Goal: Task Accomplishment & Management: Manage account settings

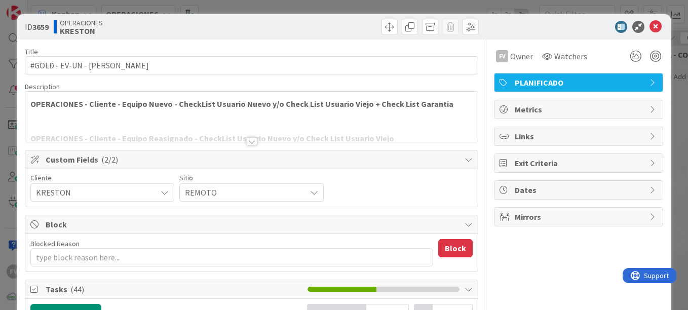
type textarea "x"
click at [675, 24] on div "**********" at bounding box center [344, 155] width 688 height 310
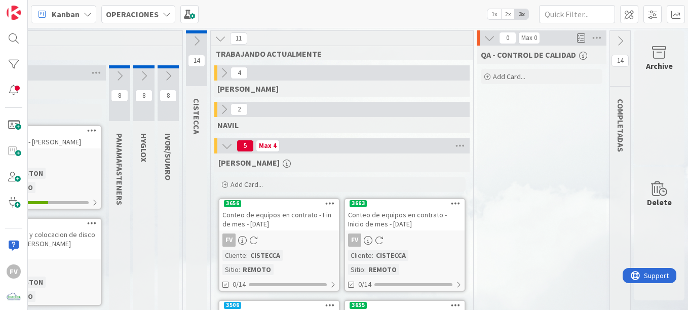
click at [661, 113] on div "Archive" at bounding box center [659, 97] width 51 height 134
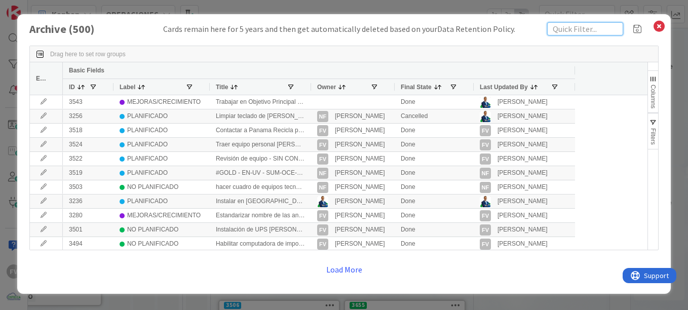
click at [585, 29] on input "text" at bounding box center [585, 28] width 76 height 13
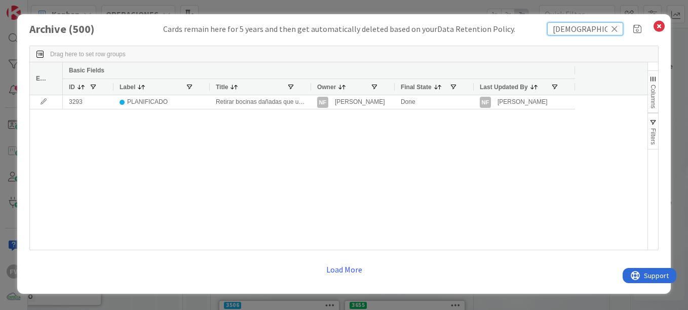
type input "[DEMOGRAPHIC_DATA]"
click at [309, 86] on div at bounding box center [311, 87] width 4 height 16
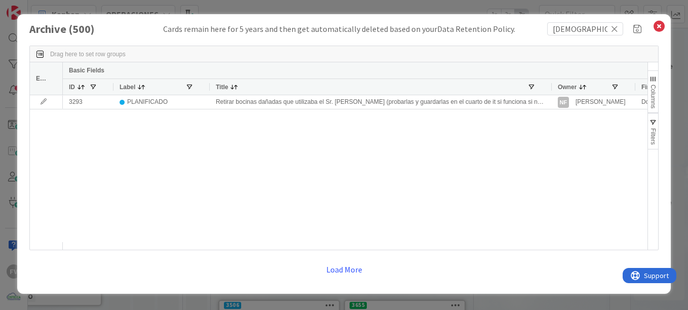
click at [426, 27] on div "Cards remain here for 5 years and then get automatically deleted based on your …" at bounding box center [339, 29] width 352 height 12
drag, startPoint x: 354, startPoint y: 206, endPoint x: 361, endPoint y: 211, distance: 8.6
click at [361, 211] on div "3293 PLANIFICADO Retirar bocinas dañadas que utilizaba el Sr. Christian (probar…" at bounding box center [355, 168] width 585 height 147
click at [615, 30] on icon at bounding box center [614, 28] width 7 height 9
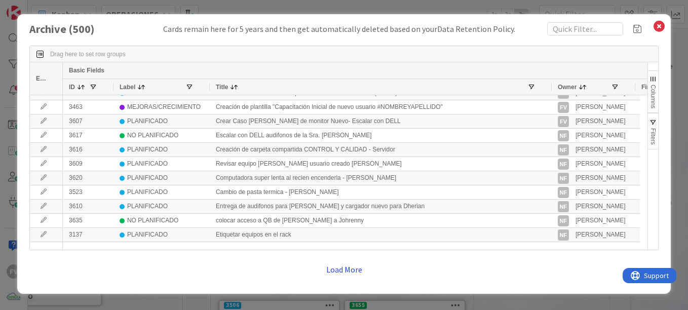
click at [333, 269] on button "Load More" at bounding box center [344, 269] width 49 height 18
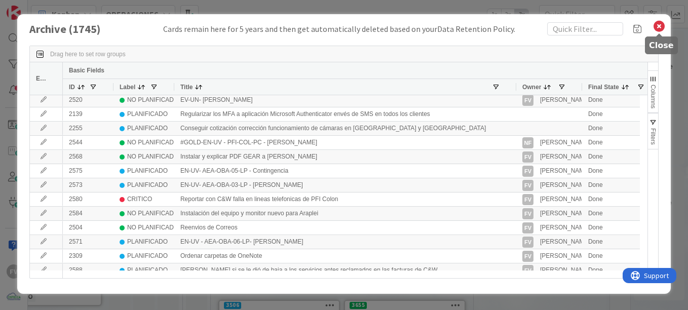
click at [657, 25] on icon at bounding box center [659, 26] width 13 height 14
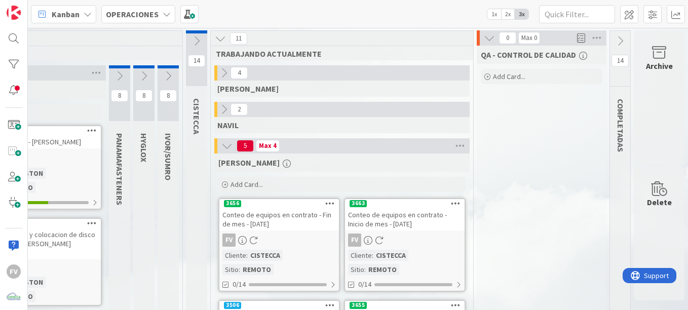
scroll to position [51, 189]
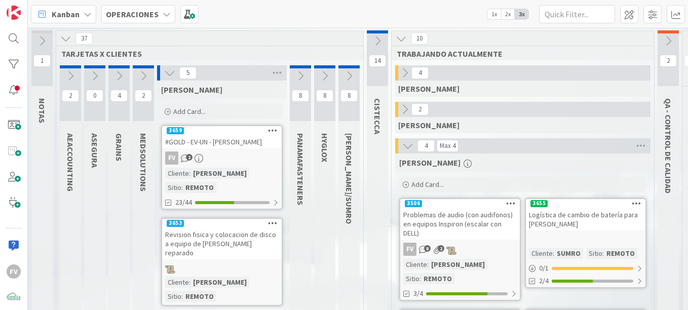
click at [147, 68] on div at bounding box center [143, 66] width 21 height 3
click at [166, 69] on icon at bounding box center [169, 72] width 11 height 11
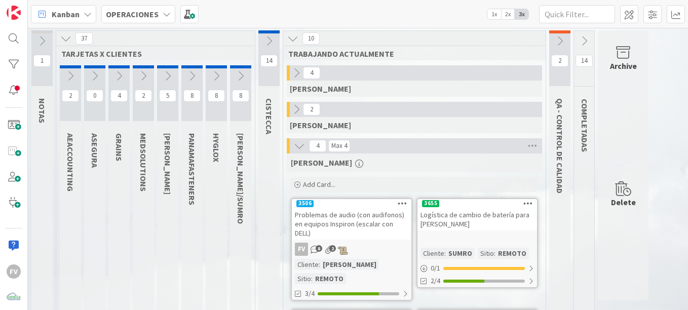
click at [145, 73] on icon at bounding box center [143, 75] width 11 height 11
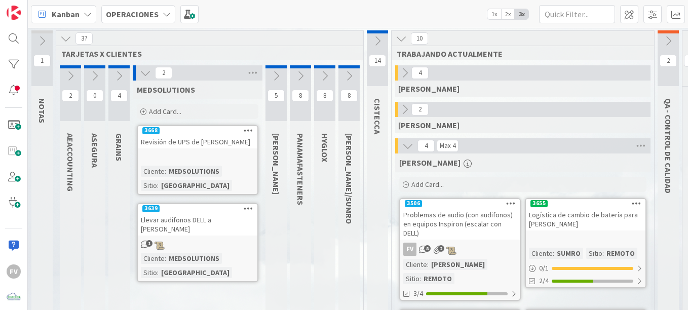
click at [190, 108] on div "Add Card..." at bounding box center [198, 111] width 122 height 15
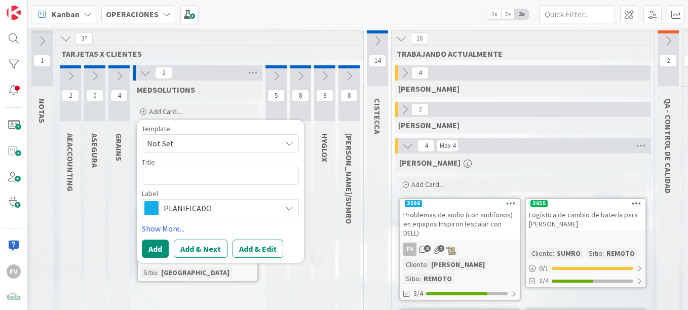
type textarea "x"
type textarea "P"
type textarea "x"
type textarea "Pr"
type textarea "x"
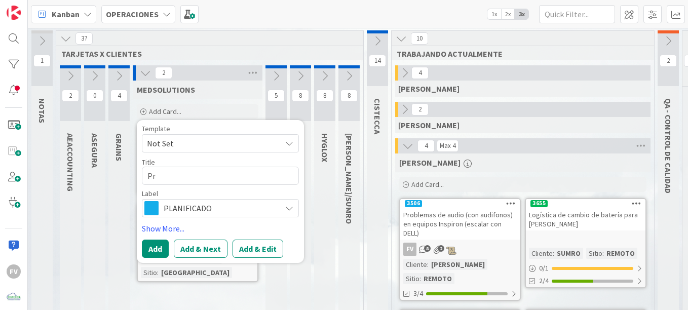
type textarea "Pre"
type textarea "x"
type textarea "Pred"
type textarea "x"
type textarea "Predn"
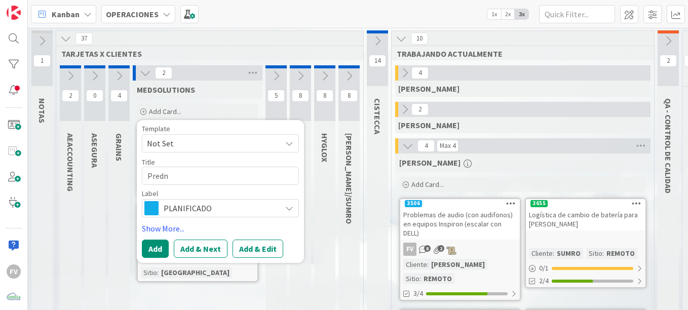
type textarea "x"
type textarea "Predner"
type textarea "x"
type textarea "Predner"
type textarea "x"
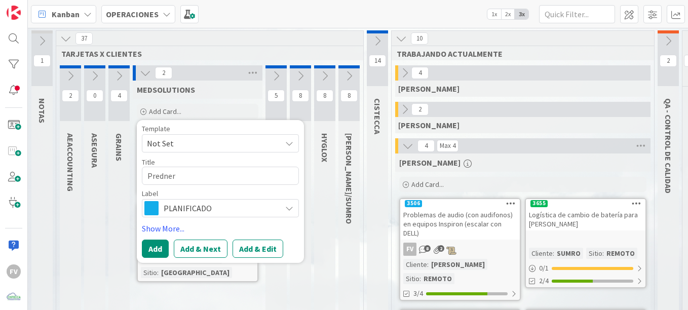
type textarea "Predner"
type textarea "x"
type textarea "Predne"
type textarea "x"
type textarea "Predn"
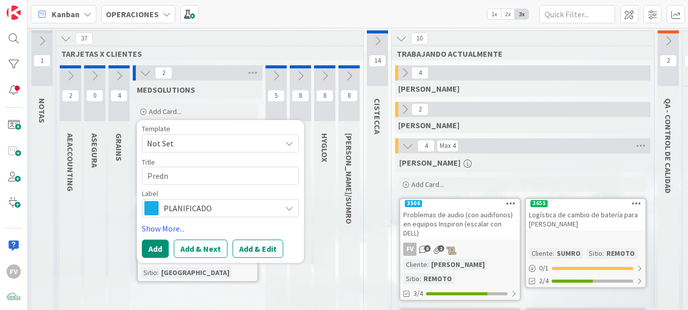
type textarea "x"
type textarea "Pred"
type textarea "x"
type textarea "Pre"
type textarea "x"
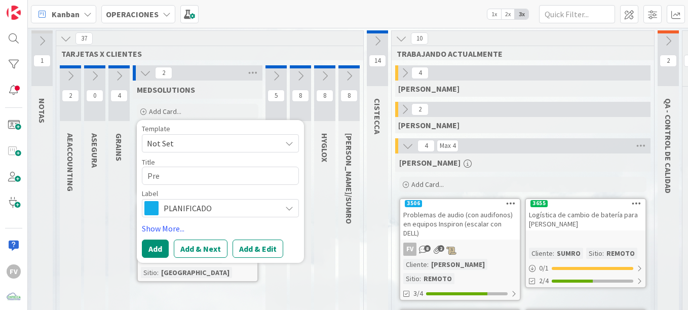
type textarea "Pren"
type textarea "x"
type textarea "Prend"
type textarea "x"
type textarea "Prende"
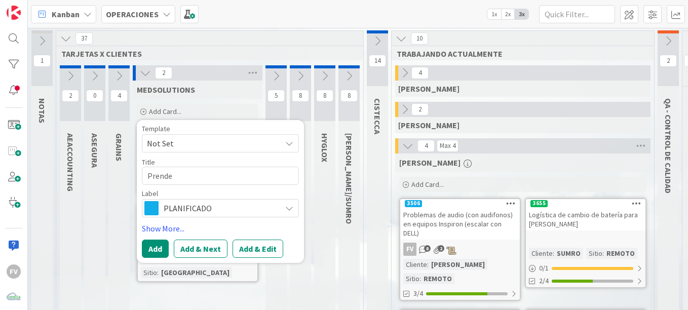
type textarea "x"
type textarea "Prender"
type textarea "x"
type textarea "Prender"
type textarea "x"
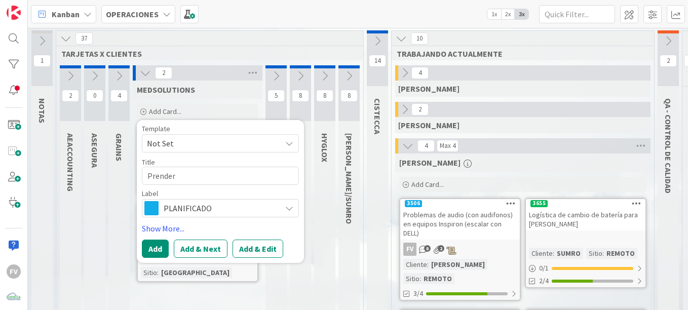
type textarea "Prender s"
type textarea "x"
type textarea "Prender se"
type textarea "x"
type textarea "Prender ser"
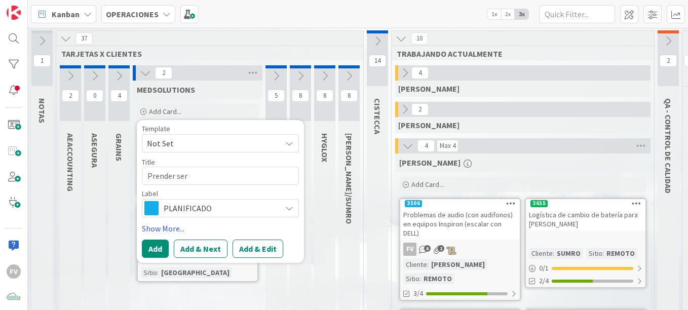
type textarea "x"
type textarea "Prender serv"
type textarea "x"
type textarea "Prender servid"
type textarea "x"
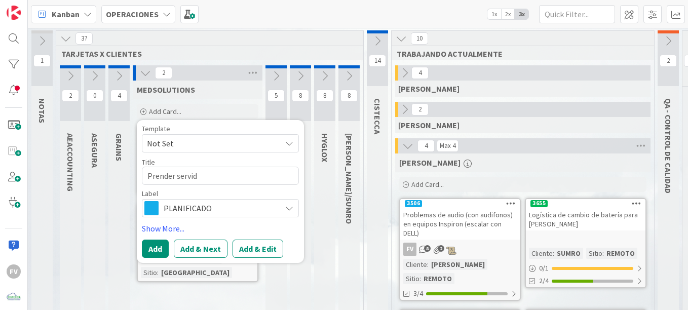
type textarea "Prender servido"
type textarea "x"
type textarea "Prender servidor"
type textarea "x"
type textarea "Prender servidor"
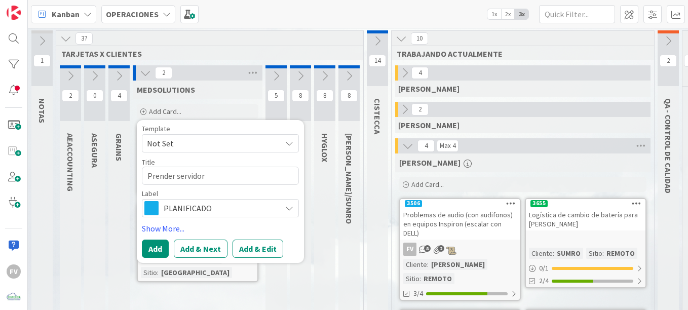
type textarea "x"
type textarea "Prender servidor d"
type textarea "x"
type textarea "Prender servidor de"
type textarea "x"
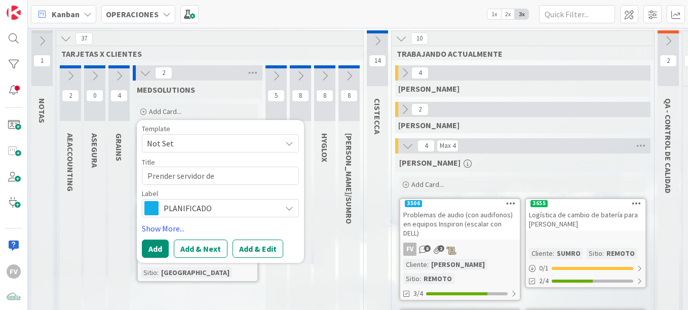
type textarea "Prender servidor de"
type textarea "x"
type textarea "Prender servidor de B"
type textarea "x"
type textarea "Prender servidor de Ba"
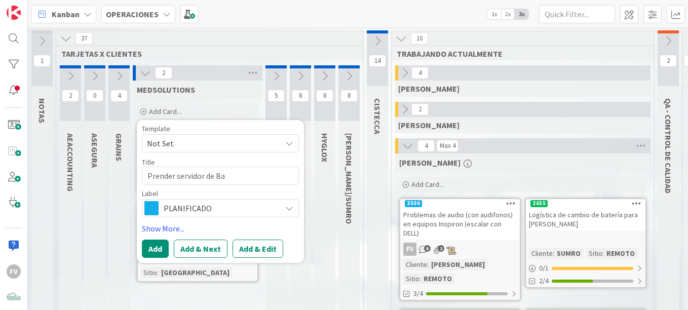
type textarea "x"
type textarea "Prender servidor de Bac"
type textarea "x"
type textarea "Prender servidor de Back"
type textarea "x"
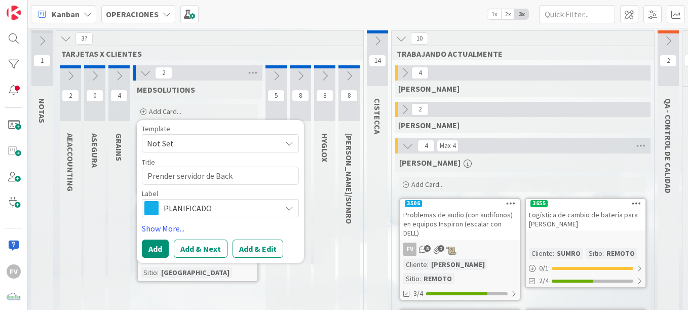
type textarea "Prender servidor de Backu"
type textarea "x"
type textarea "Prender servidor de Backup"
click at [154, 248] on button "Add" at bounding box center [155, 249] width 27 height 18
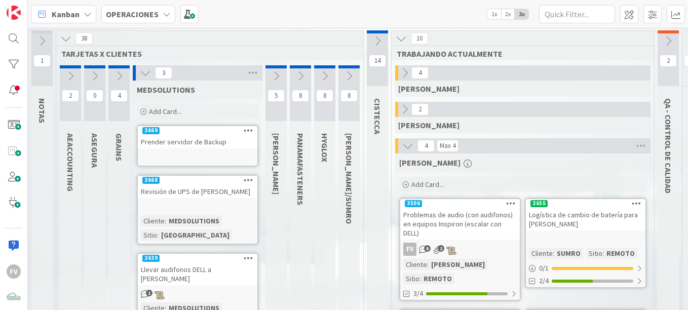
click at [158, 153] on div at bounding box center [198, 157] width 120 height 11
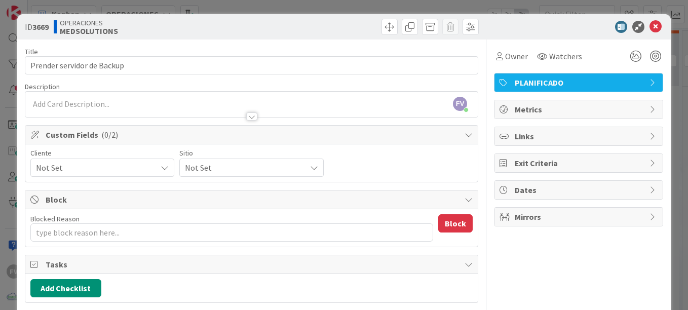
click at [143, 172] on span "Not Set" at bounding box center [94, 168] width 116 height 14
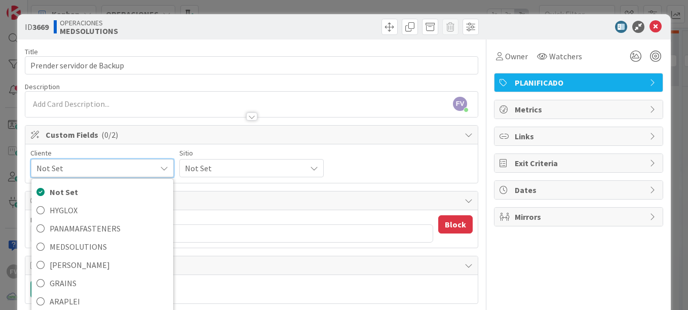
click at [151, 168] on span "Not Set" at bounding box center [93, 168] width 115 height 14
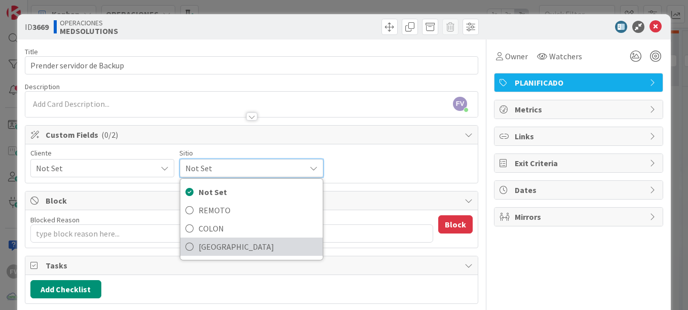
click at [230, 245] on span "[GEOGRAPHIC_DATA]" at bounding box center [258, 246] width 119 height 15
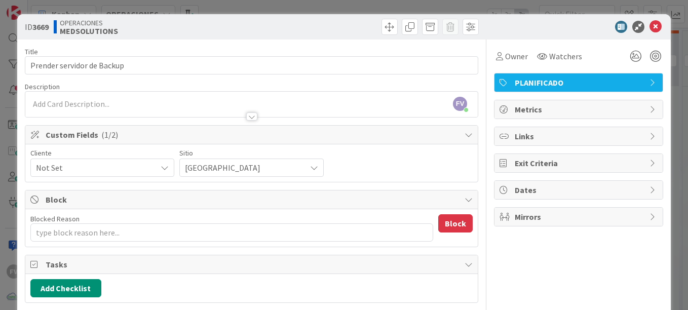
click at [169, 171] on icon at bounding box center [165, 168] width 8 height 8
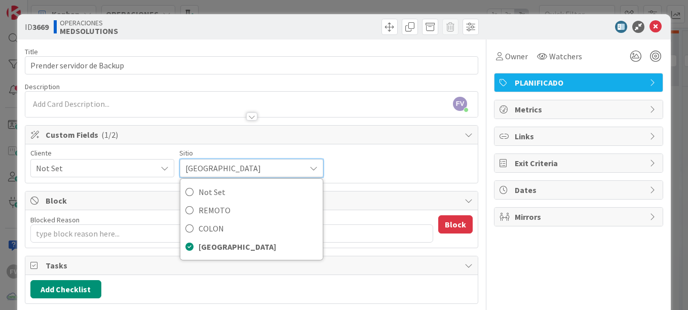
click at [375, 172] on div "Cliente Not Set Not Set HYGLOX PANAMAFASTENERS MEDSOLUTIONS KRESTON GRAINS ARAP…" at bounding box center [251, 163] width 442 height 28
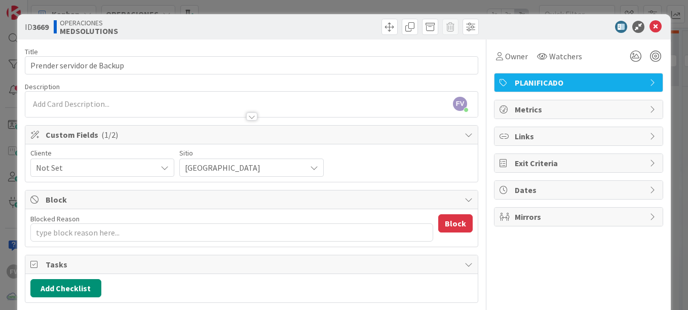
click at [132, 166] on span "Not Set" at bounding box center [94, 168] width 116 height 14
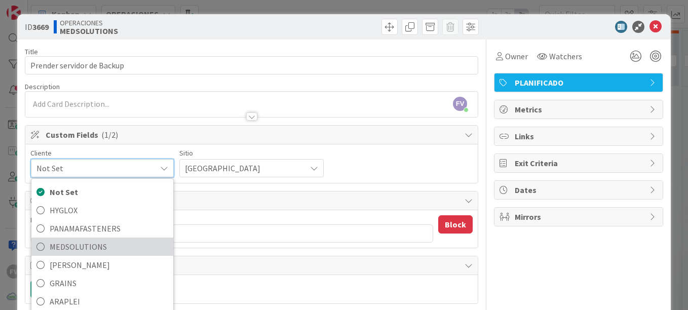
click at [100, 247] on span "MEDSOLUTIONS" at bounding box center [109, 246] width 119 height 15
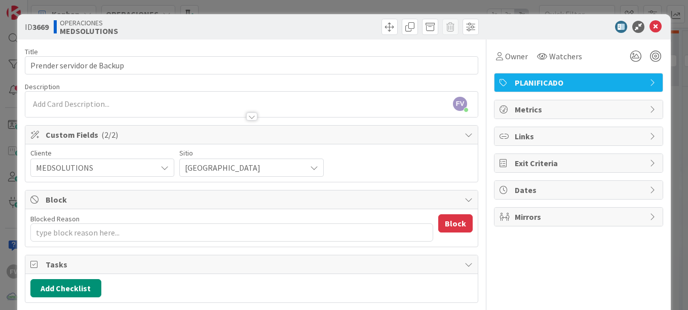
type textarea "x"
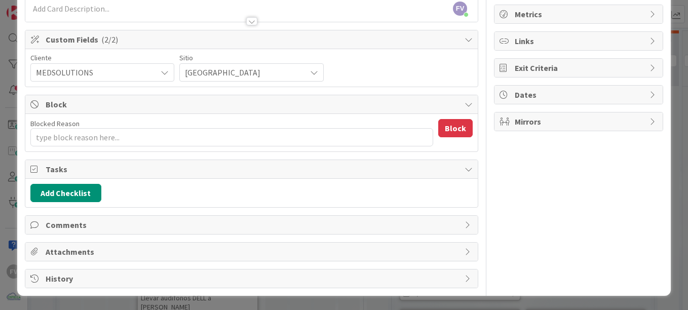
click at [146, 100] on span "Block" at bounding box center [253, 104] width 414 height 12
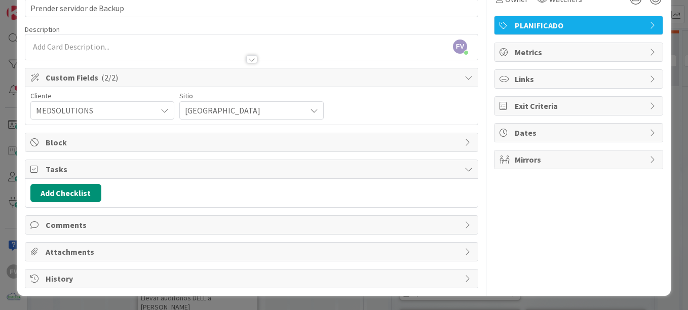
click at [83, 167] on span "Tasks" at bounding box center [253, 169] width 414 height 12
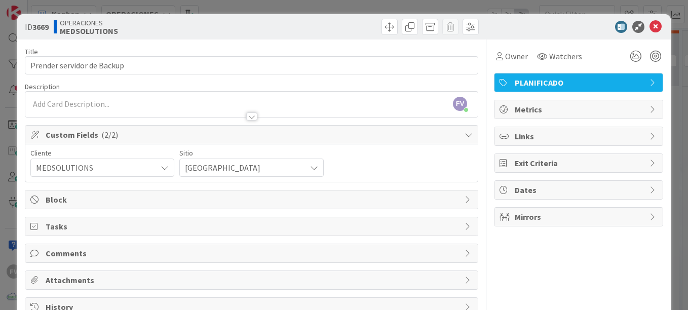
click at [203, 135] on span "Custom Fields ( 2/2 )" at bounding box center [253, 135] width 414 height 12
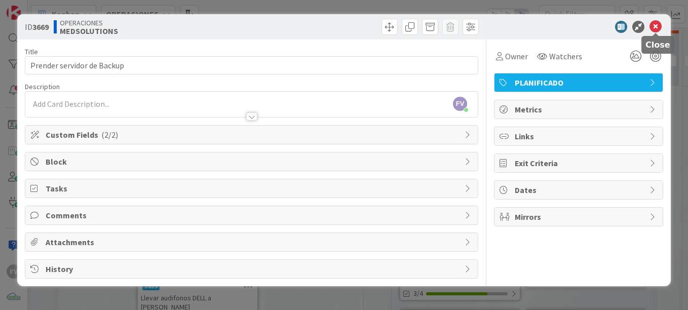
click at [654, 23] on icon at bounding box center [656, 27] width 12 height 12
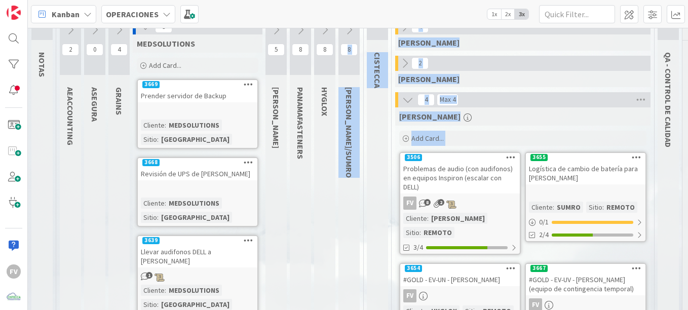
scroll to position [94, 0]
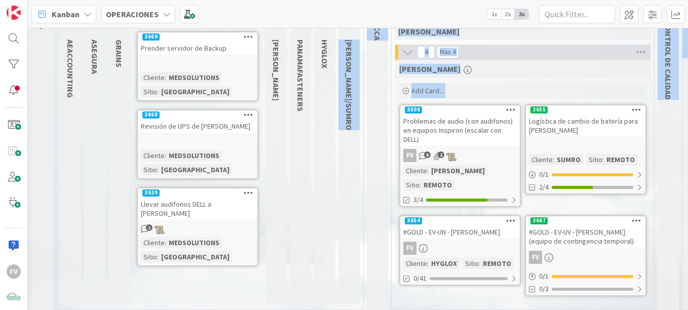
drag, startPoint x: 348, startPoint y: 302, endPoint x: 437, endPoint y: 305, distance: 89.7
click at [437, 305] on div "1 NOTAS 38 TARJETAS X CLIENTES 2 AEACCOUNTING 0 ASEGURA 4 GRAINS 3 MEDSOLUTIONS…" at bounding box center [358, 169] width 660 height 282
click at [435, 285] on div "FERNANDO Add Card... 3655 Logística de cambio de batería para Luis Varela Clien…" at bounding box center [522, 182] width 255 height 245
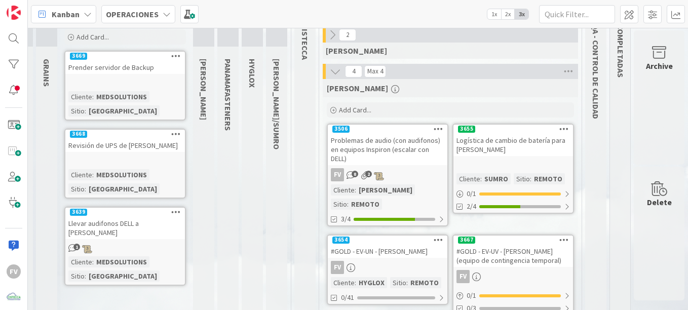
scroll to position [0, 80]
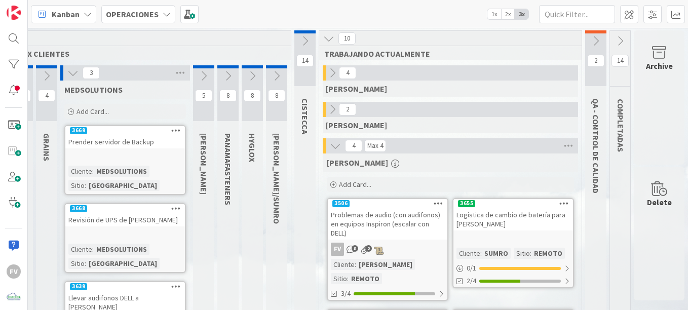
click at [67, 76] on icon at bounding box center [72, 72] width 11 height 11
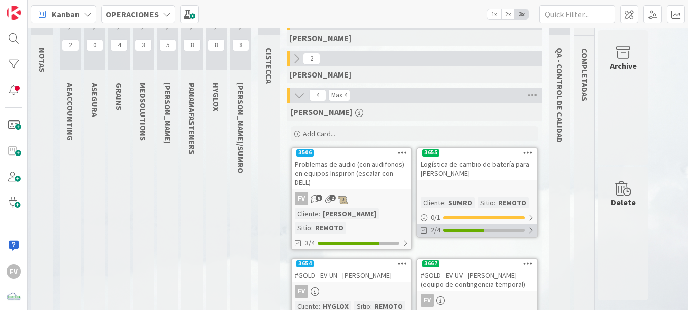
scroll to position [86, 0]
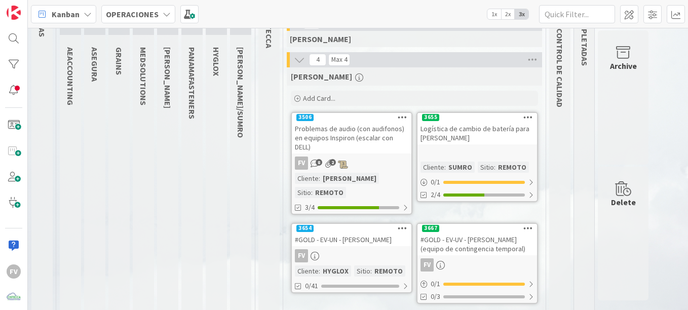
click at [466, 129] on div "Logística de cambio de batería para [PERSON_NAME]" at bounding box center [478, 133] width 120 height 22
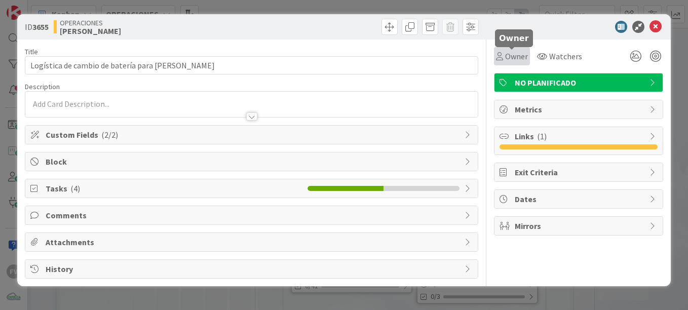
click at [521, 46] on div "Owner Watchers" at bounding box center [578, 53] width 169 height 26
click at [521, 52] on span "Owner" at bounding box center [516, 56] width 23 height 12
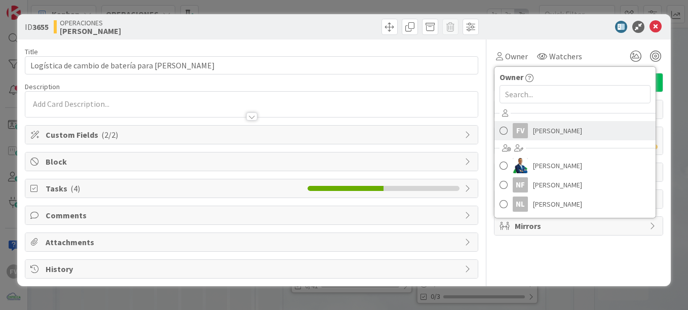
click at [536, 133] on span "[PERSON_NAME]" at bounding box center [557, 130] width 49 height 15
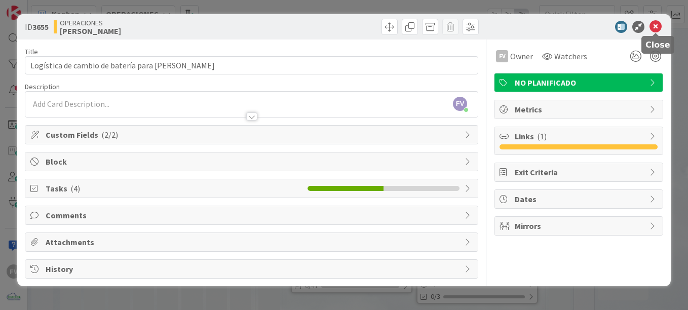
click at [657, 28] on icon at bounding box center [656, 27] width 12 height 12
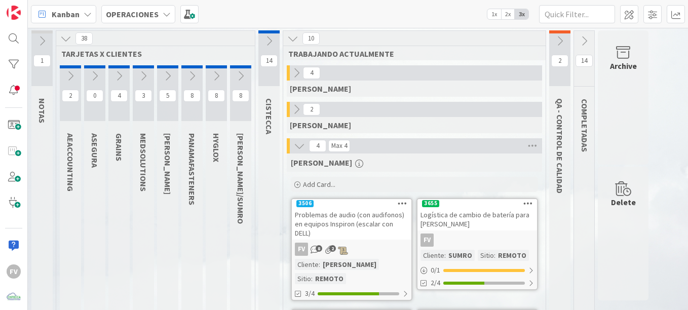
click at [141, 75] on icon at bounding box center [143, 75] width 11 height 11
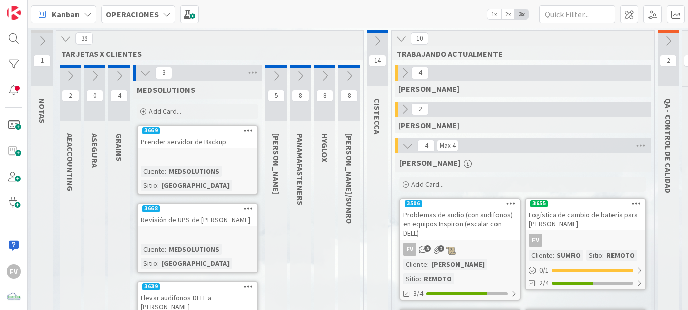
click at [141, 74] on icon at bounding box center [145, 72] width 11 height 11
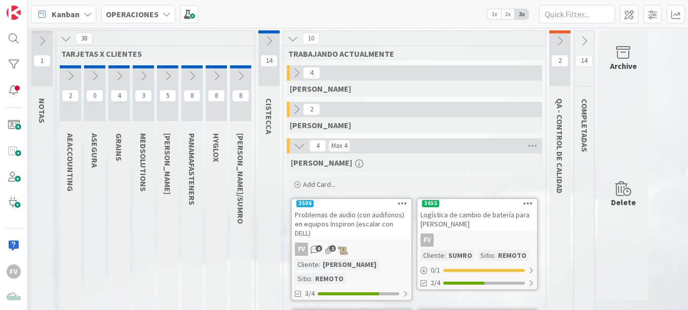
click at [166, 73] on icon at bounding box center [167, 75] width 11 height 11
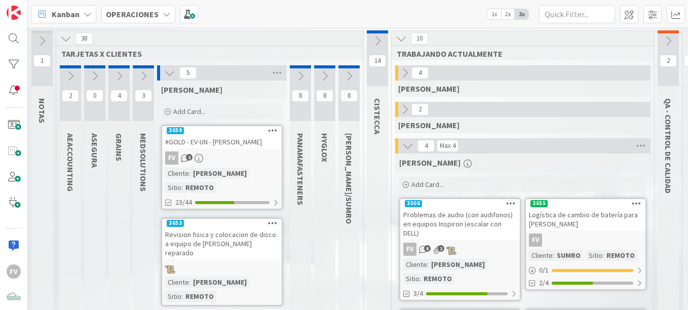
click at [215, 137] on div "#GOLD - EV-UN - [PERSON_NAME]" at bounding box center [222, 141] width 120 height 13
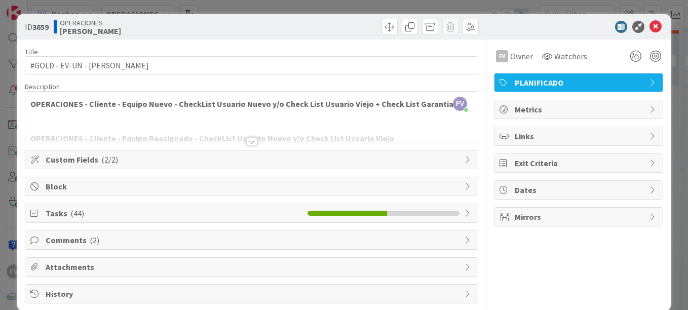
click at [164, 216] on span "Tasks ( 44 )" at bounding box center [174, 213] width 257 height 12
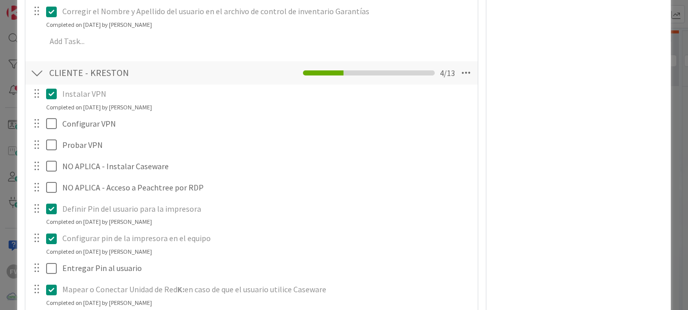
scroll to position [1151, 0]
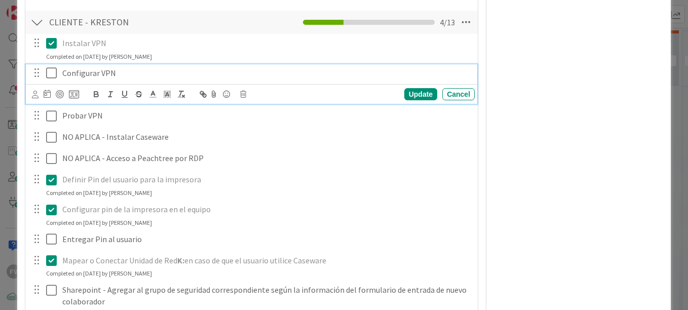
click at [49, 76] on icon at bounding box center [53, 73] width 15 height 12
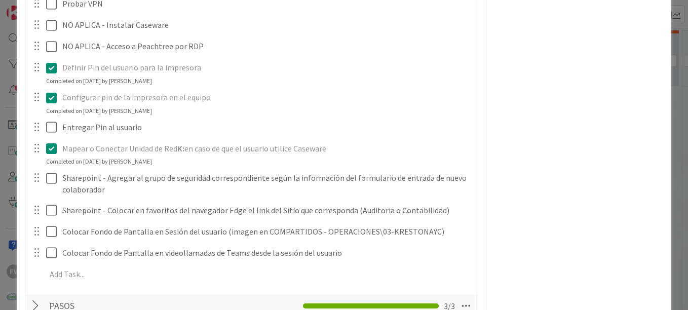
scroll to position [1253, 0]
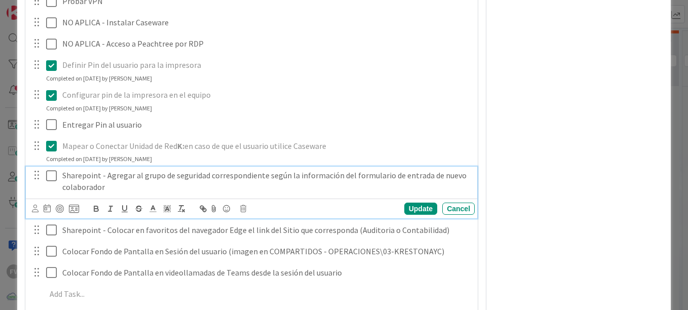
click at [53, 177] on icon at bounding box center [53, 176] width 15 height 12
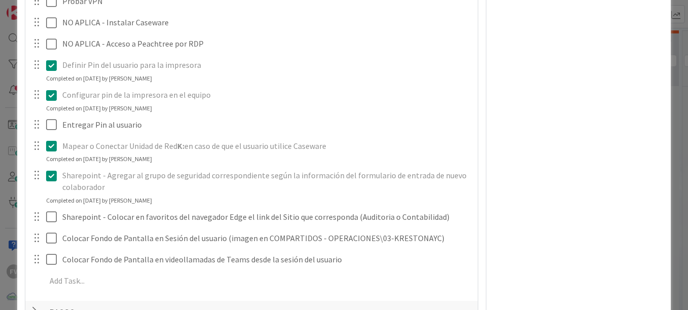
scroll to position [1376, 0]
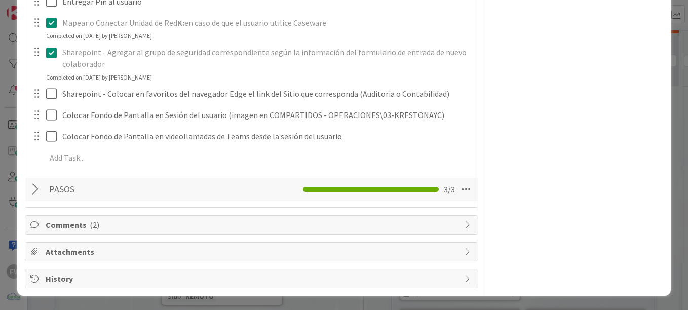
click at [29, 189] on div "PASOS Checklist Name 5 / 64 PASOS 3 / 3" at bounding box center [251, 189] width 453 height 23
click at [32, 192] on div at bounding box center [36, 189] width 13 height 18
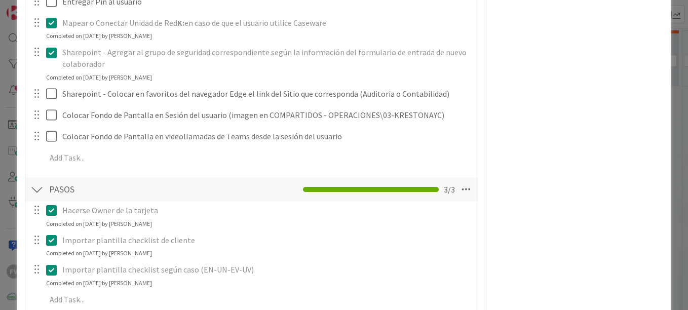
click at [31, 190] on div at bounding box center [36, 189] width 13 height 18
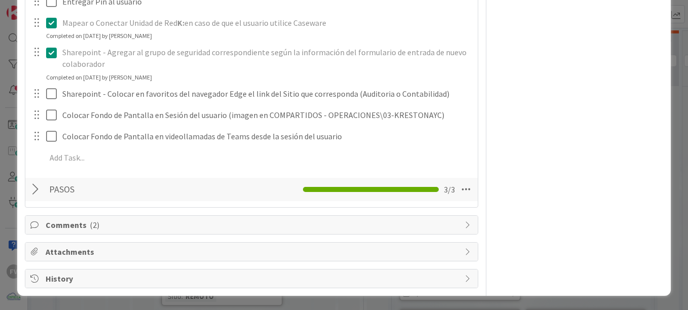
scroll to position [1325, 0]
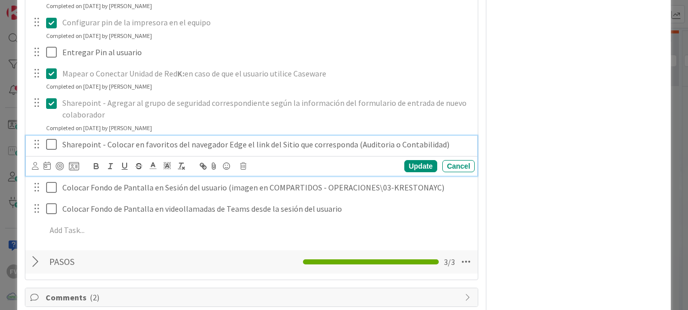
click at [49, 144] on icon at bounding box center [53, 144] width 15 height 12
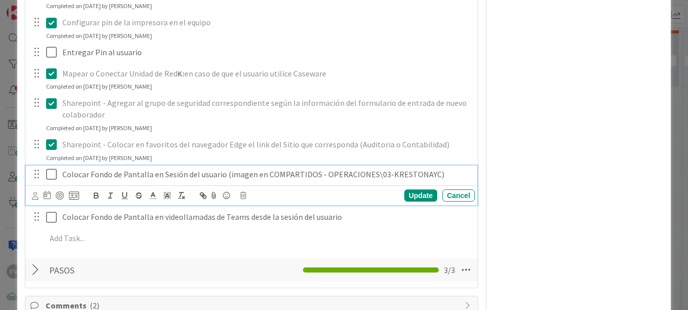
click at [49, 174] on icon at bounding box center [53, 174] width 15 height 12
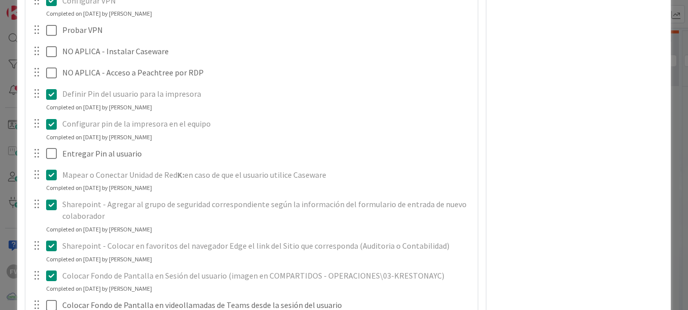
scroll to position [1274, 0]
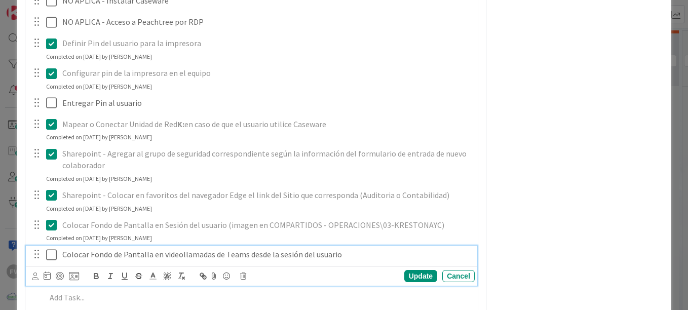
click at [51, 251] on icon at bounding box center [53, 255] width 15 height 12
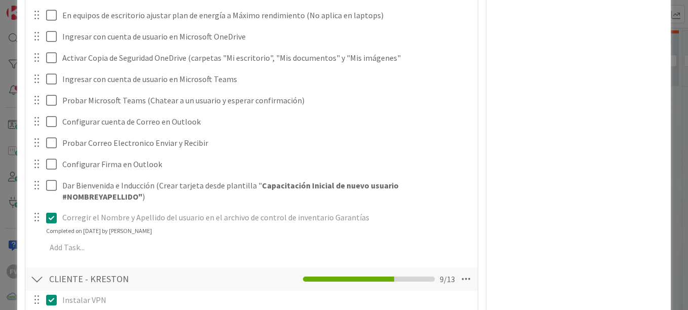
scroll to position [818, 0]
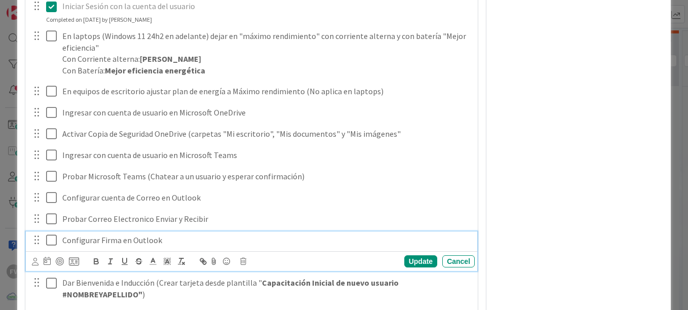
click at [50, 237] on icon at bounding box center [53, 240] width 15 height 12
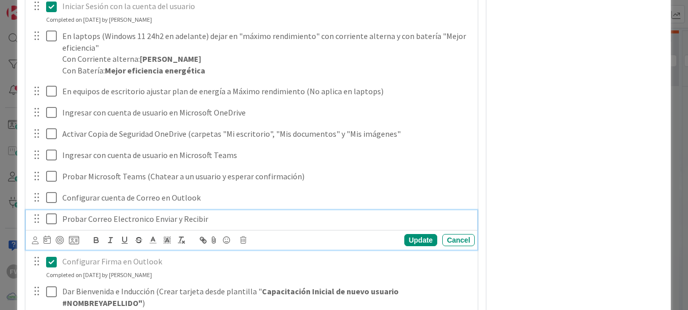
click at [48, 214] on icon at bounding box center [53, 219] width 15 height 12
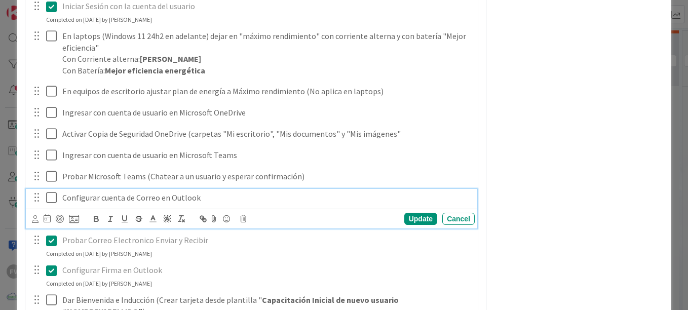
click at [48, 196] on icon at bounding box center [53, 198] width 15 height 12
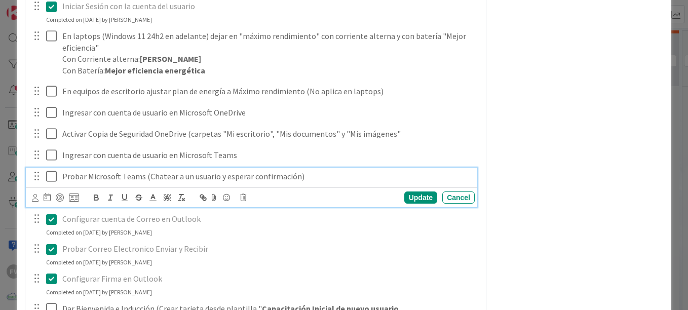
click at [51, 169] on button at bounding box center [52, 177] width 12 height 16
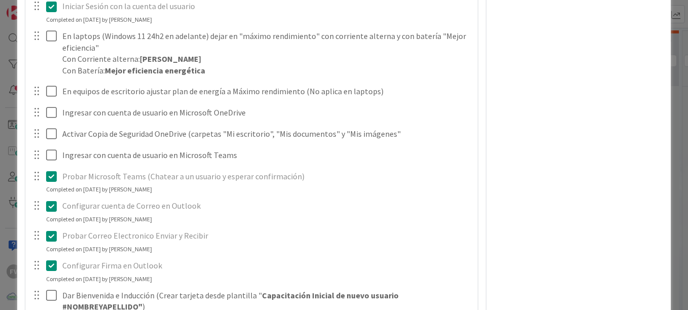
click at [45, 152] on div at bounding box center [44, 155] width 28 height 18
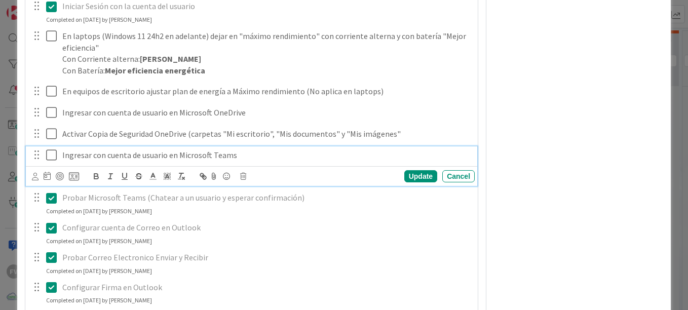
click at [50, 160] on icon at bounding box center [53, 155] width 15 height 12
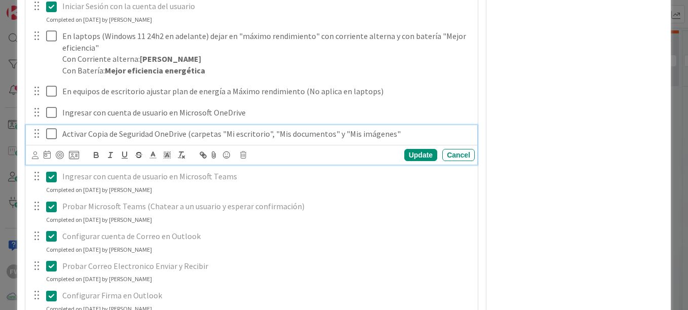
click at [51, 135] on icon at bounding box center [53, 134] width 15 height 12
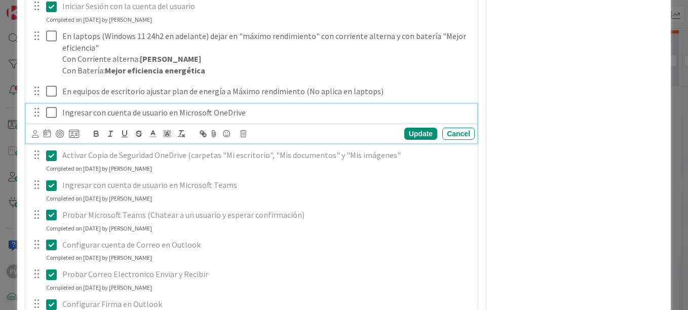
click at [55, 110] on icon at bounding box center [53, 112] width 15 height 12
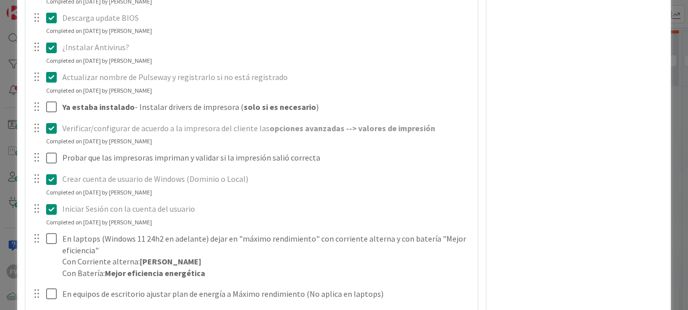
scroll to position [514, 0]
